Goal: Task Accomplishment & Management: Manage account settings

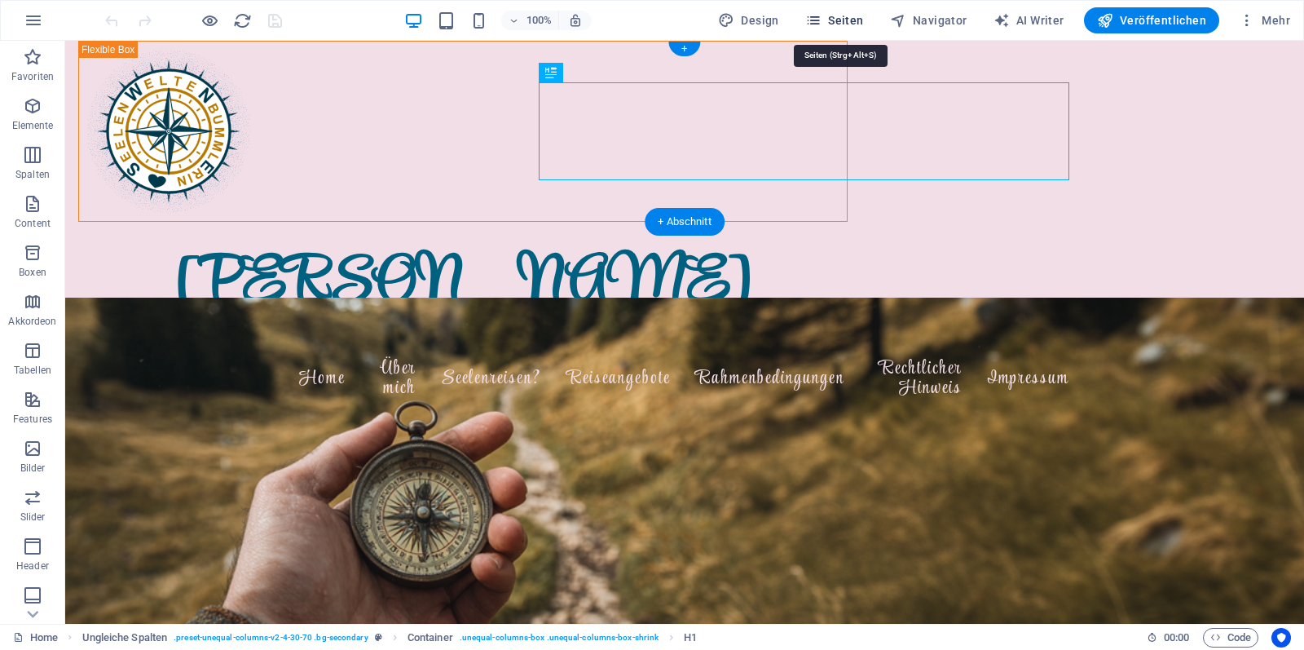
click at [845, 20] on span "Seiten" at bounding box center [835, 20] width 59 height 16
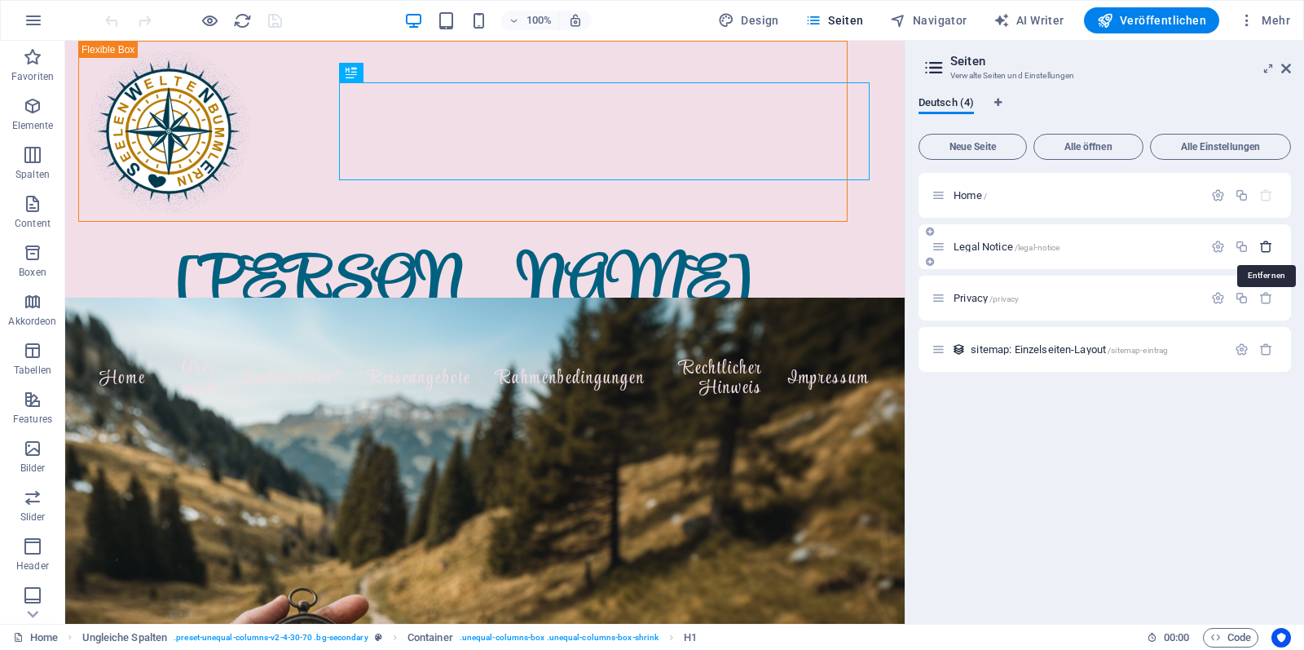
click at [1266, 250] on icon "button" at bounding box center [1267, 247] width 14 height 14
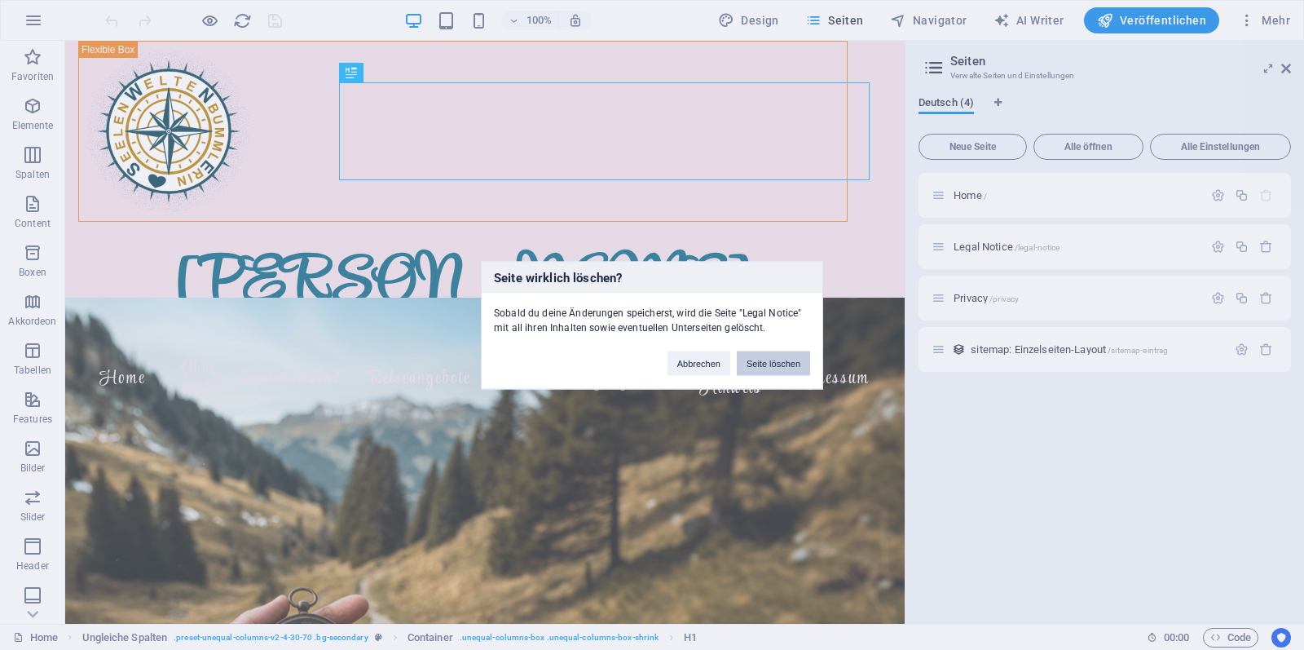
click at [756, 363] on button "Seite löschen" at bounding box center [773, 363] width 73 height 24
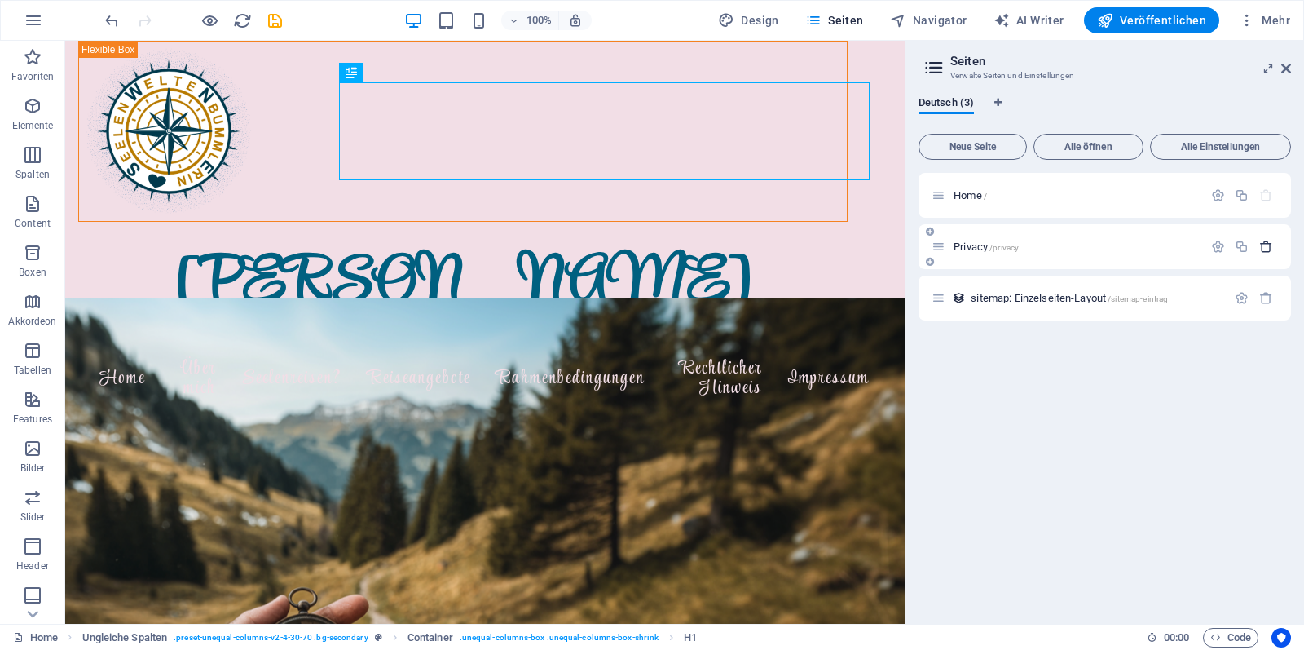
click at [1271, 249] on icon "button" at bounding box center [1267, 247] width 14 height 14
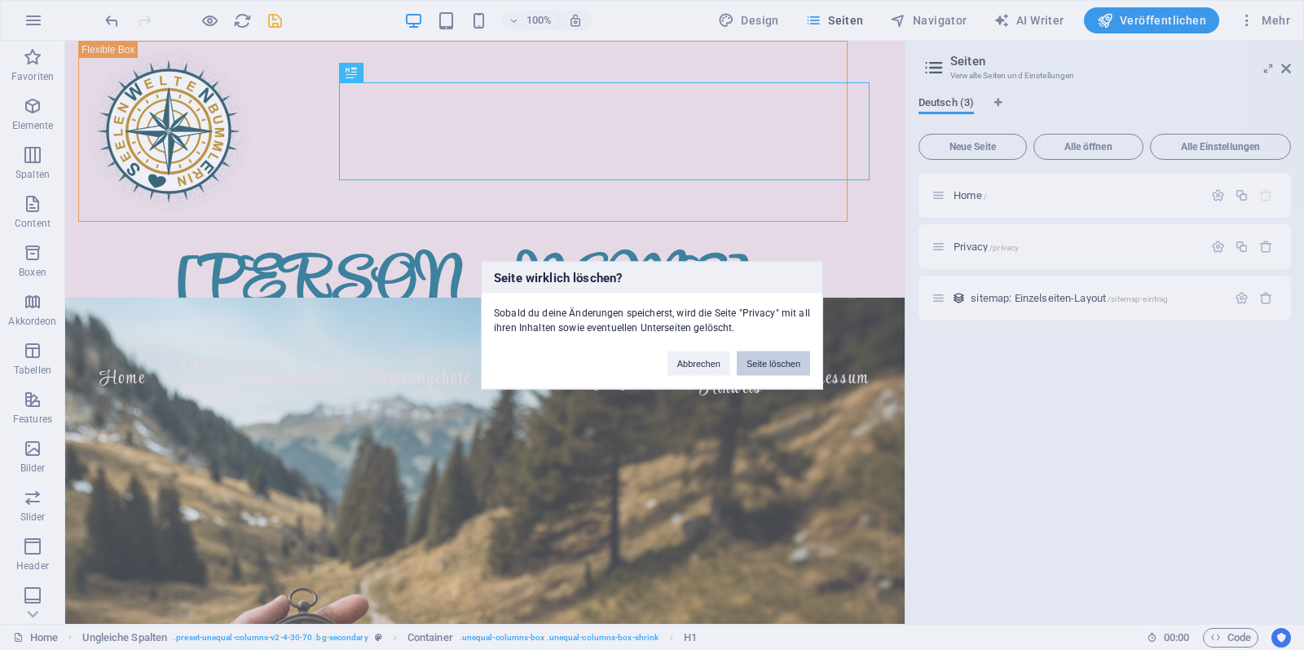
click at [775, 366] on button "Seite löschen" at bounding box center [773, 363] width 73 height 24
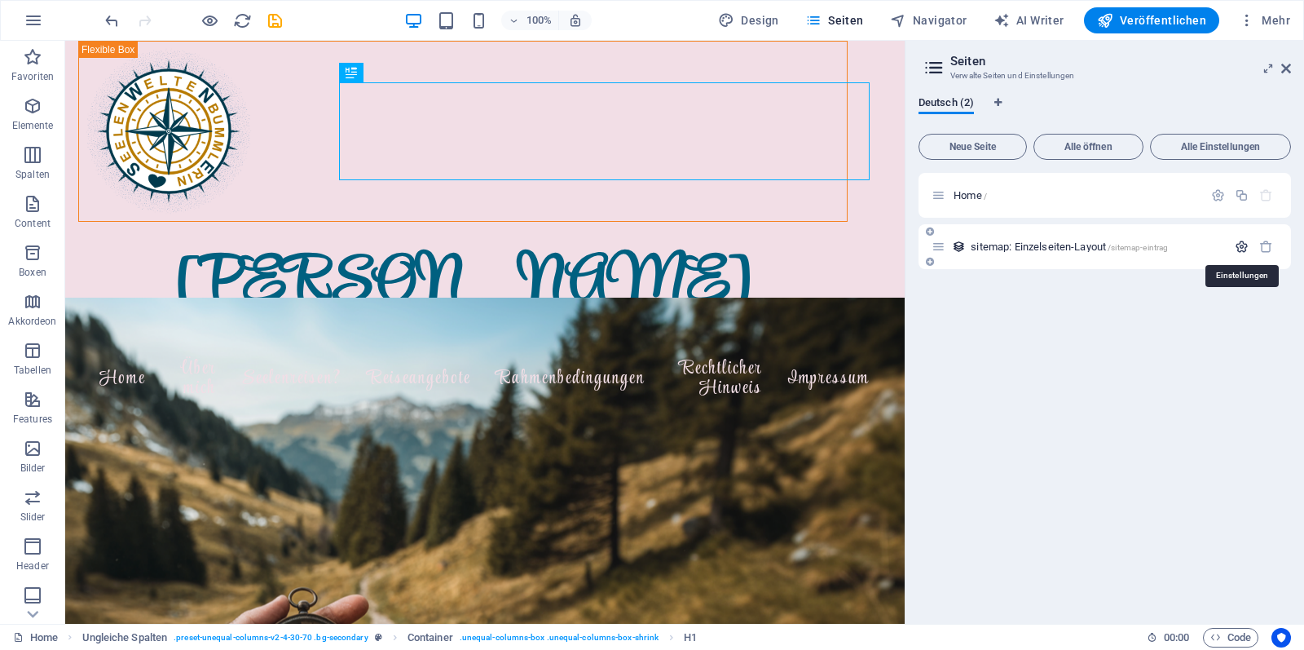
click at [1247, 248] on icon "button" at bounding box center [1242, 247] width 14 height 14
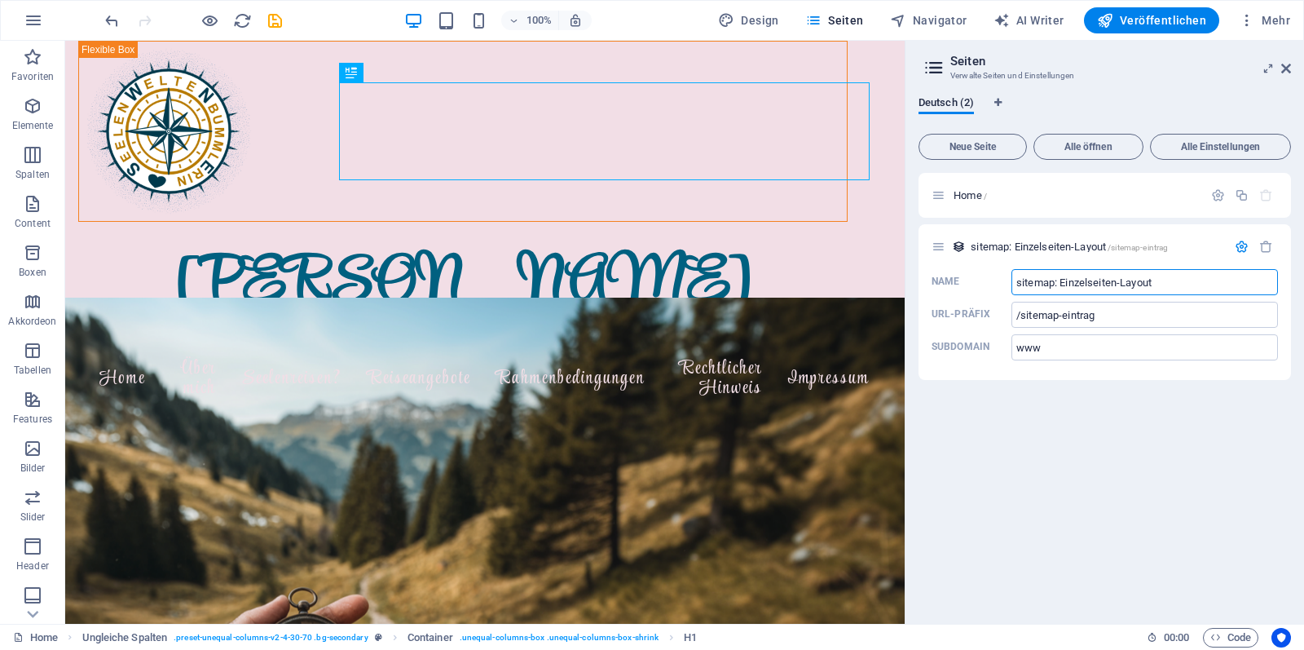
click at [1056, 466] on div "Home / sitemap: Einzelseiten-Layout /sitemap-eintrag Name sitemap: Einzelseiten…" at bounding box center [1105, 392] width 373 height 438
click at [1075, 482] on div "Home / sitemap: Einzelseiten-Layout /sitemap-eintrag Name sitemap: Einzelseiten…" at bounding box center [1105, 392] width 373 height 438
click at [997, 102] on icon "Sprachen-Tabs" at bounding box center [998, 103] width 7 height 10
select select "31"
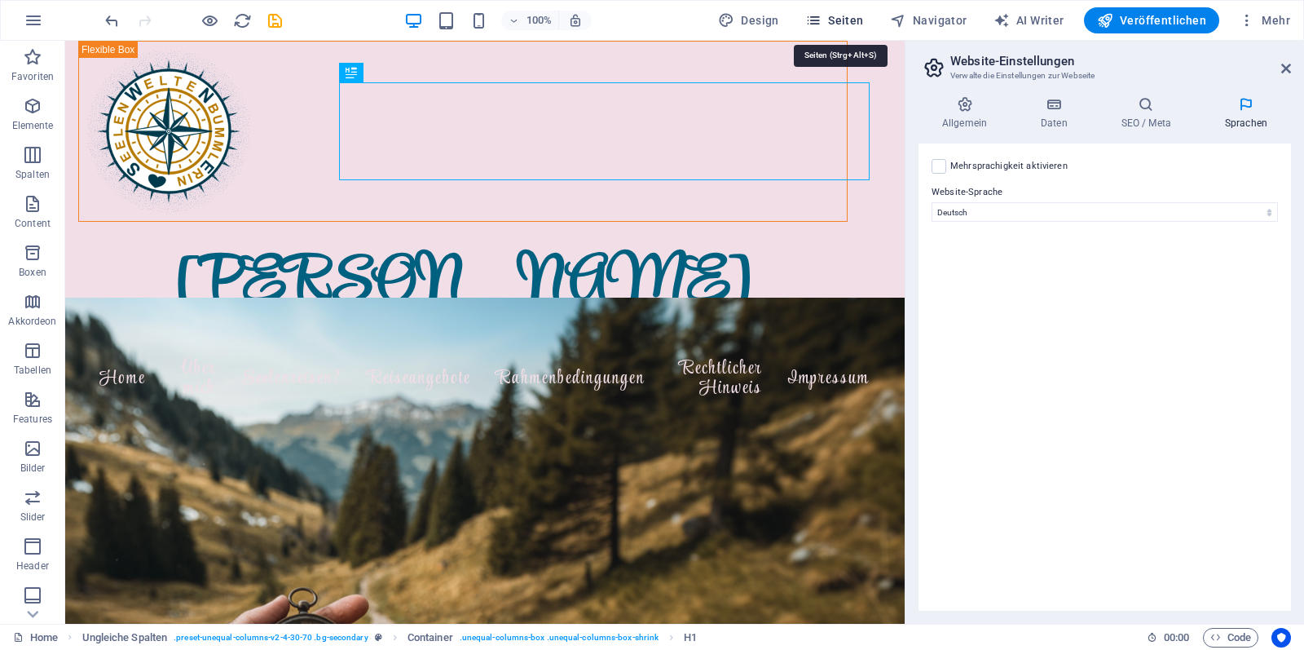
click at [864, 23] on span "Seiten" at bounding box center [835, 20] width 59 height 16
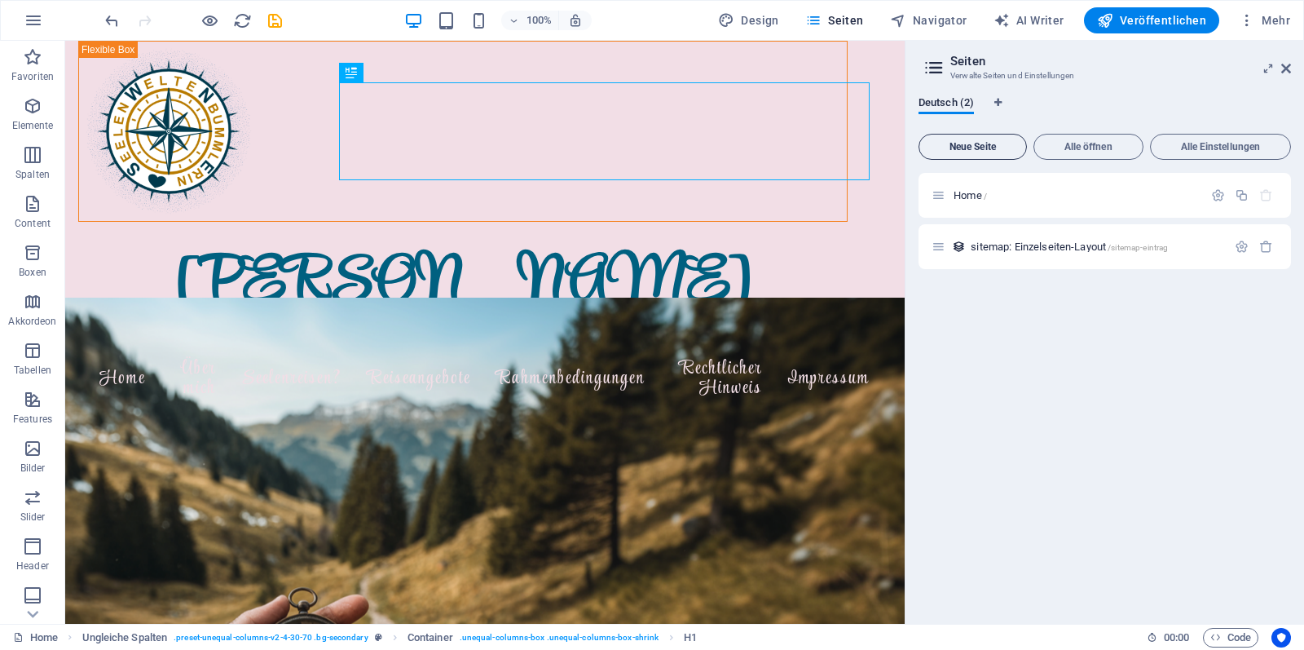
click at [978, 148] on span "Neue Seite" at bounding box center [973, 147] width 94 height 10
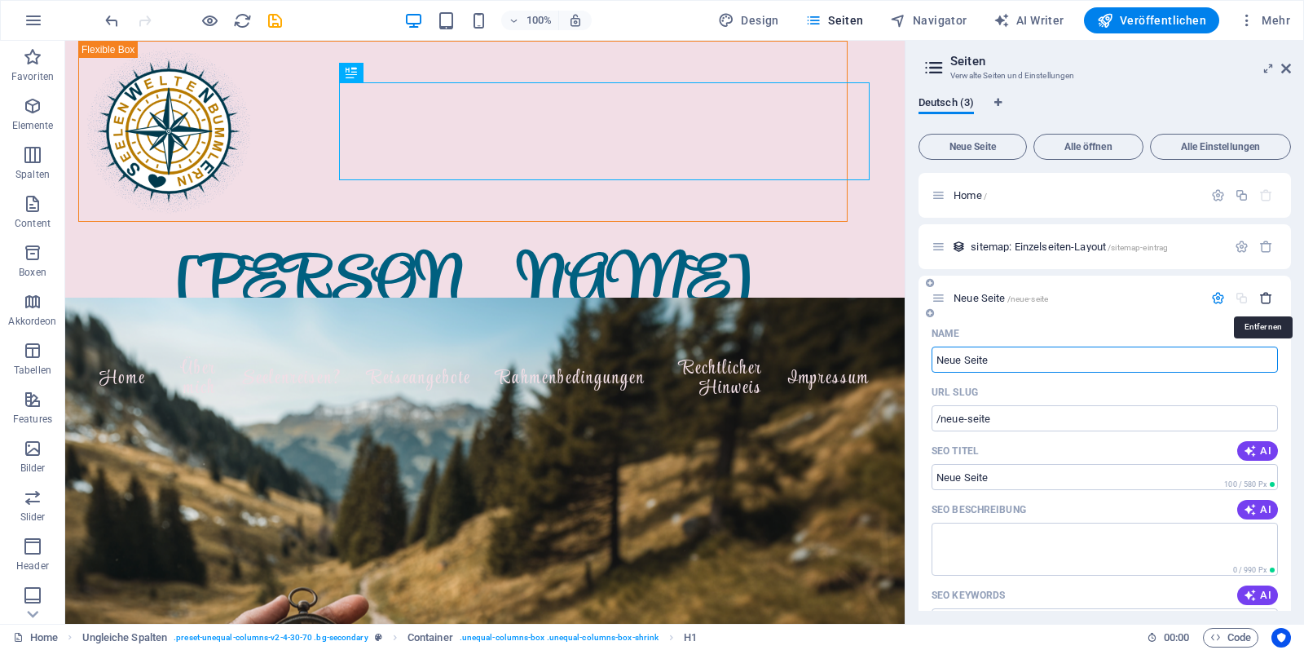
click at [1260, 298] on icon "button" at bounding box center [1267, 298] width 14 height 14
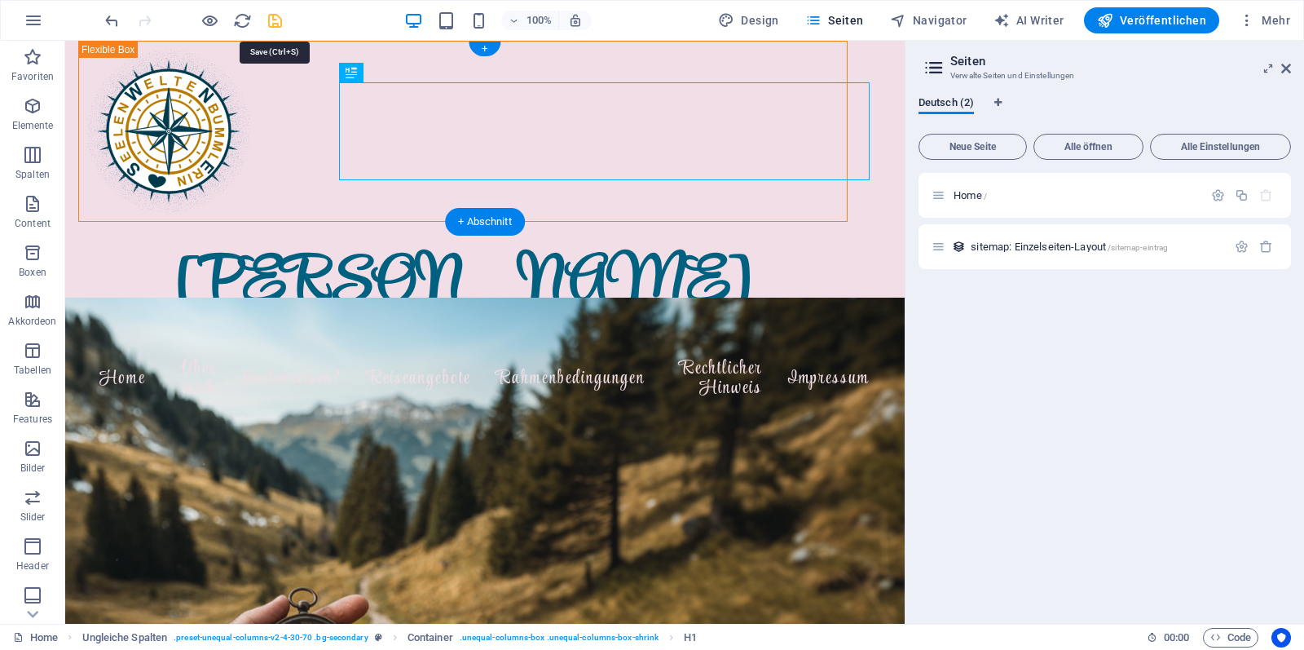
click at [271, 22] on icon "save" at bounding box center [275, 20] width 19 height 19
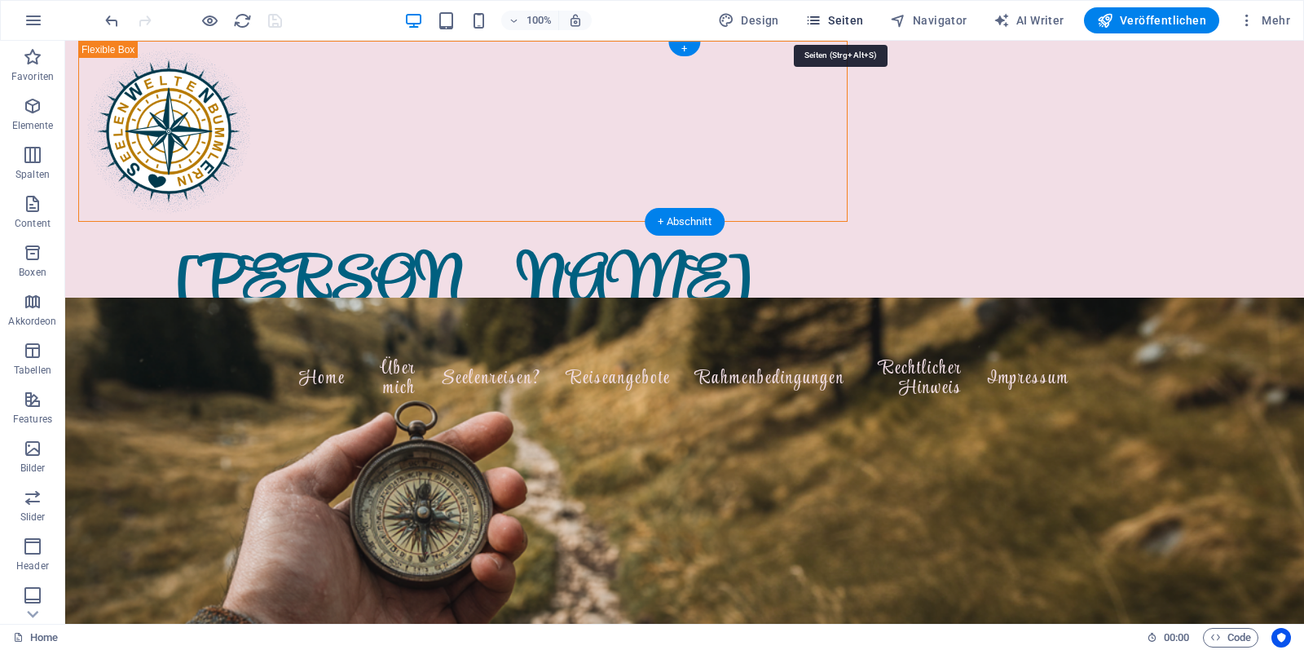
click at [844, 29] on button "Seiten" at bounding box center [835, 20] width 72 height 26
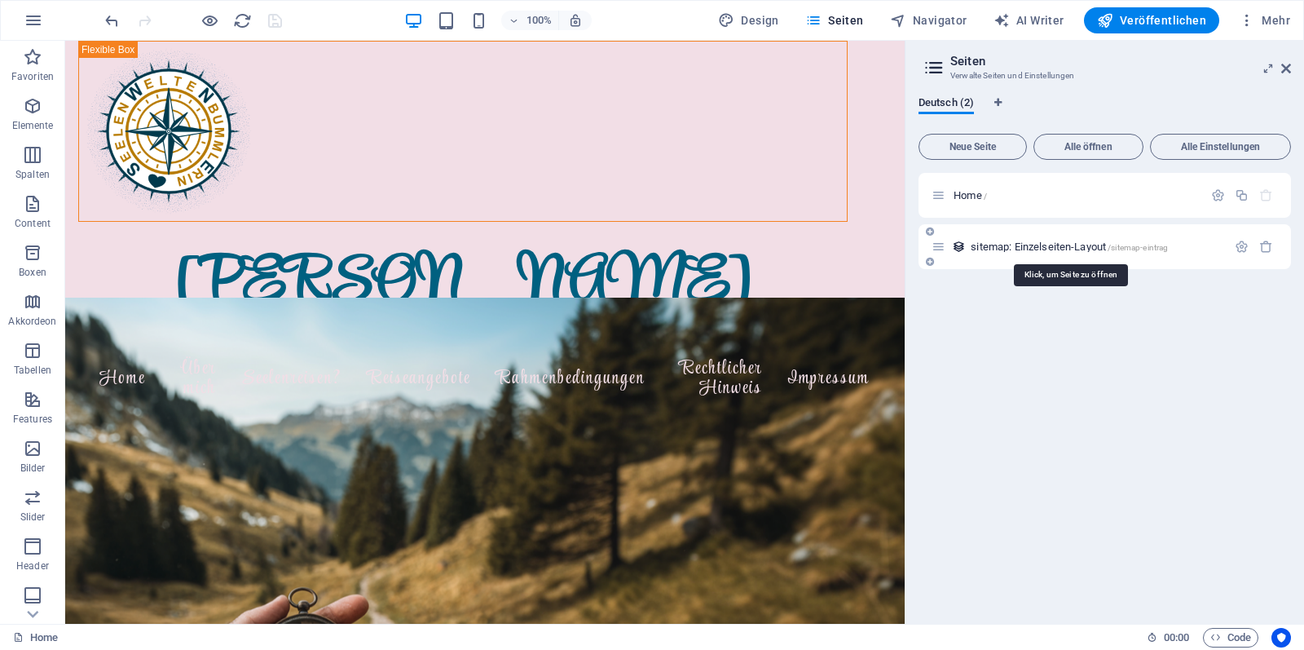
click at [1116, 249] on span "/sitemap-eintrag" at bounding box center [1138, 247] width 60 height 9
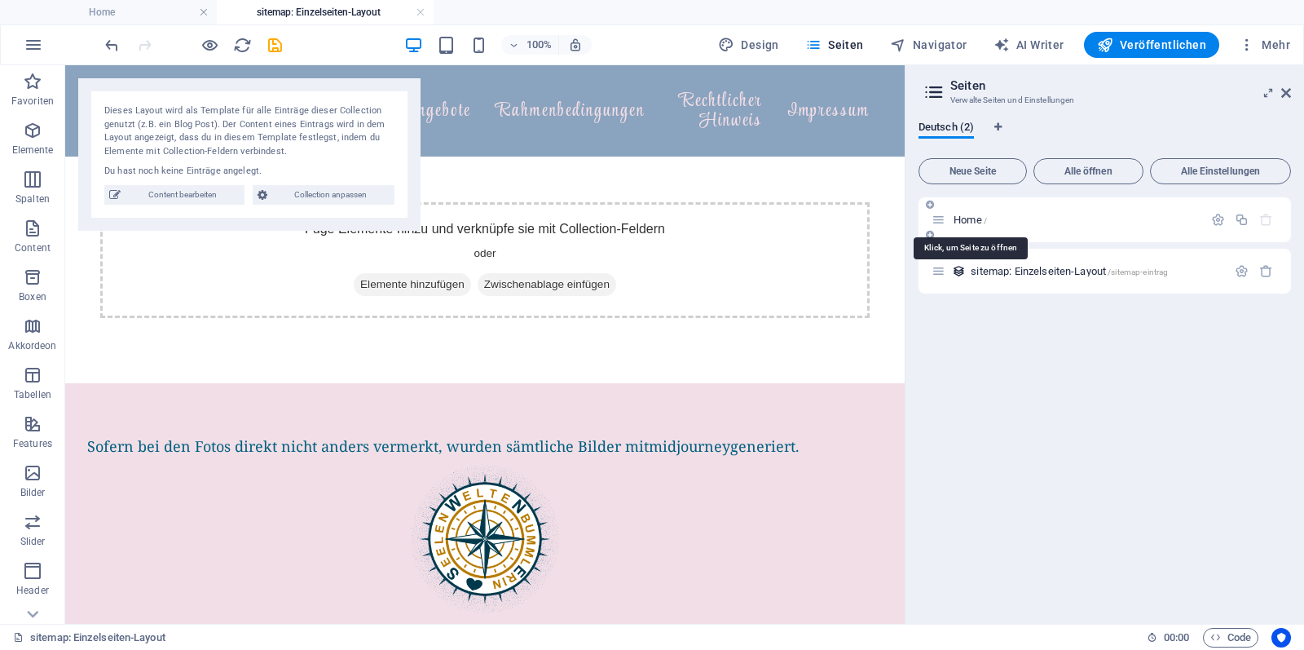
click at [970, 219] on span "Home /" at bounding box center [970, 220] width 33 height 12
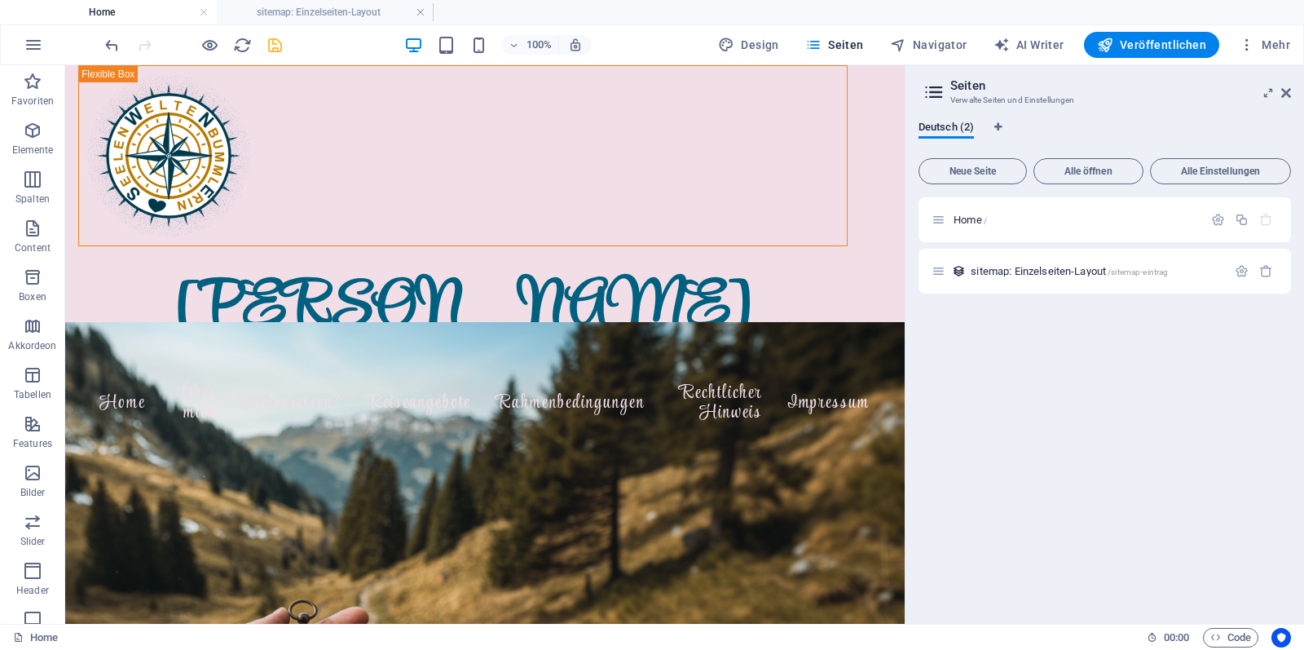
click at [99, 9] on h4 "Home" at bounding box center [108, 12] width 217 height 18
click at [424, 11] on link at bounding box center [421, 12] width 10 height 15
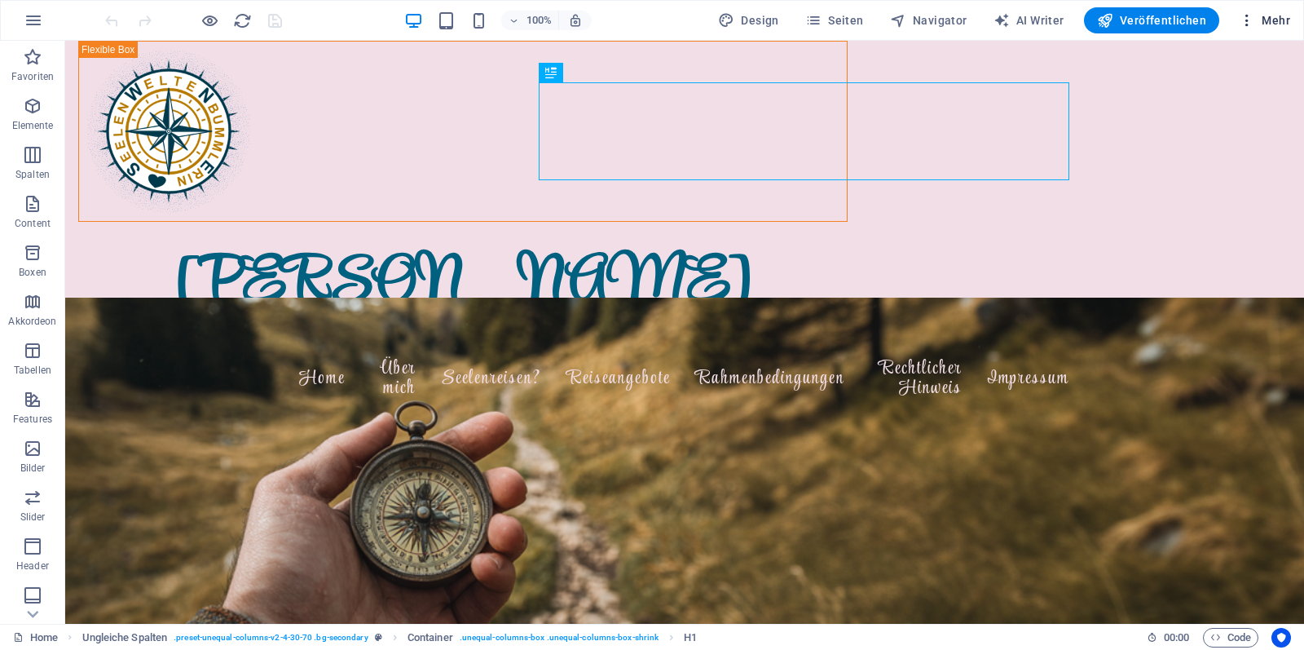
click at [1285, 20] on span "Mehr" at bounding box center [1264, 20] width 51 height 16
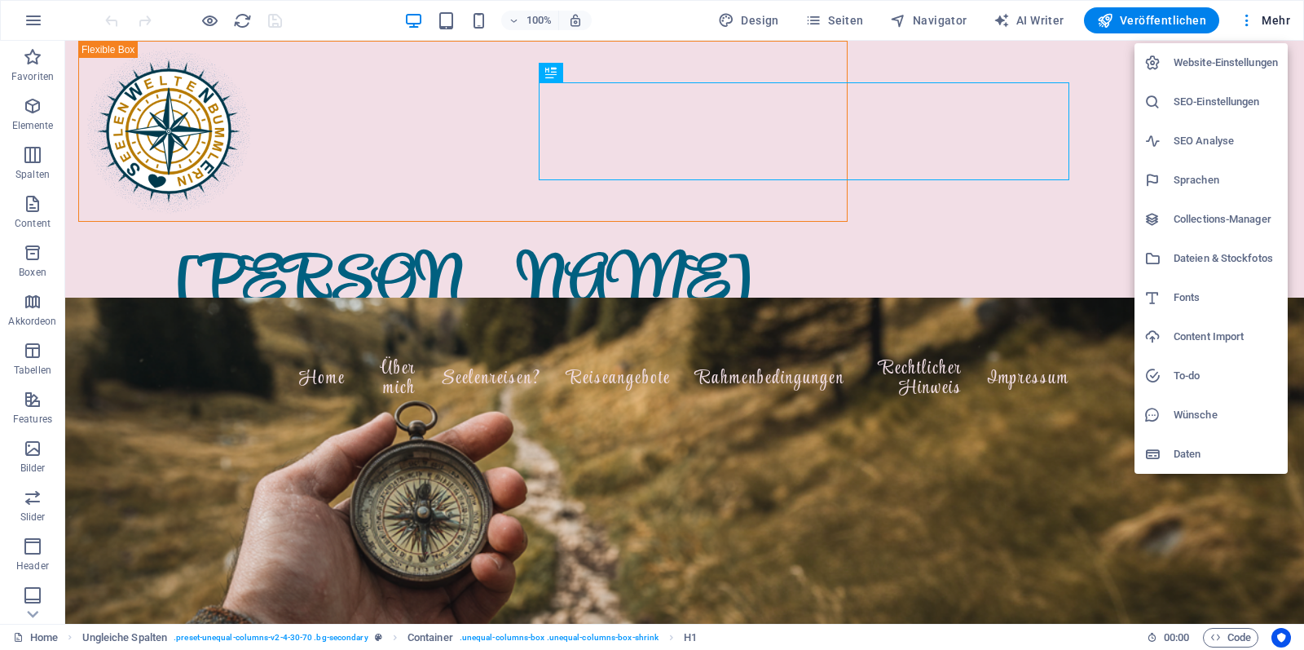
click at [1213, 95] on h6 "SEO-Einstellungen" at bounding box center [1226, 102] width 104 height 20
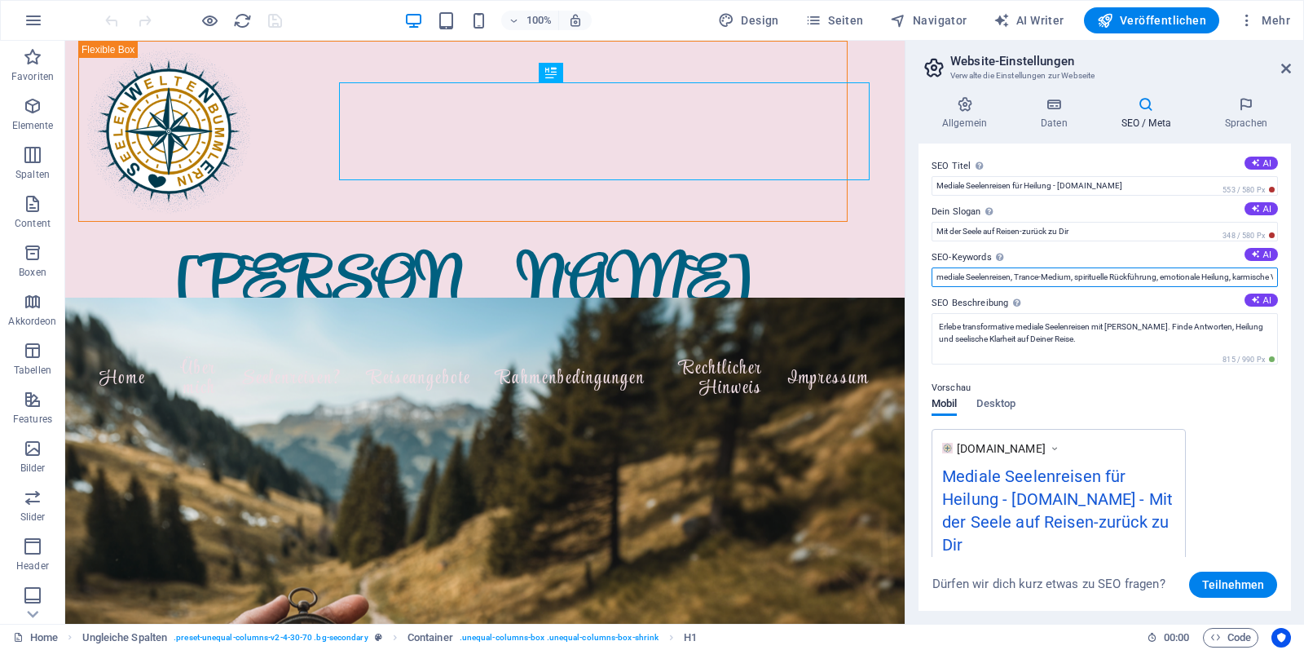
click at [1025, 267] on input "mediale Seelenreisen, Trance-Medium, spirituelle Rückführung, emotionale Heilun…" at bounding box center [1105, 277] width 347 height 20
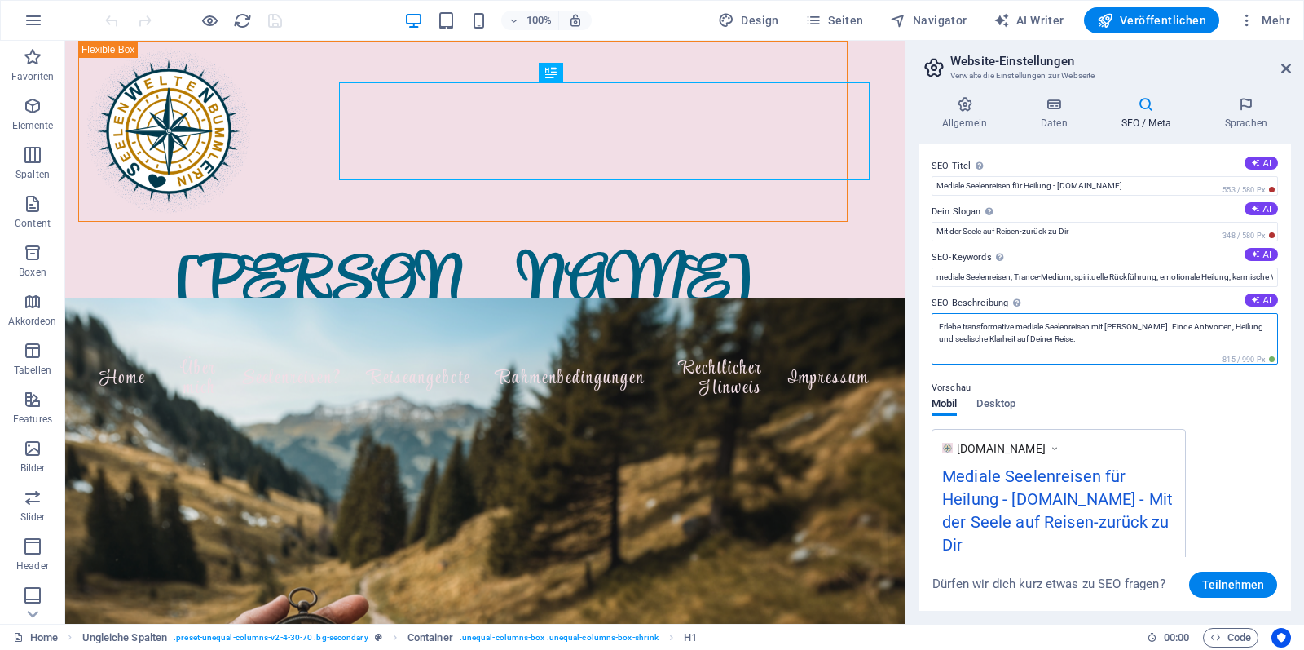
click at [1006, 339] on textarea "Erlebe transformative mediale Seelenreisen mit [PERSON_NAME]. Finde Antworten, …" at bounding box center [1105, 338] width 347 height 51
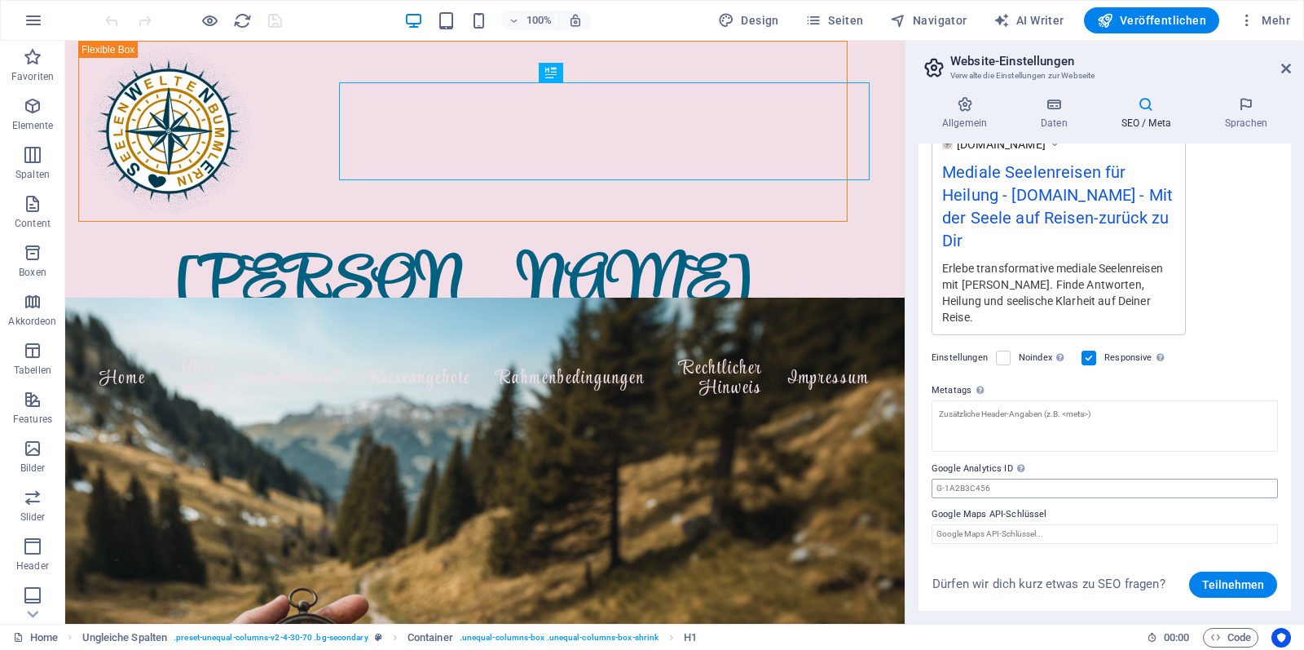
scroll to position [322, 0]
